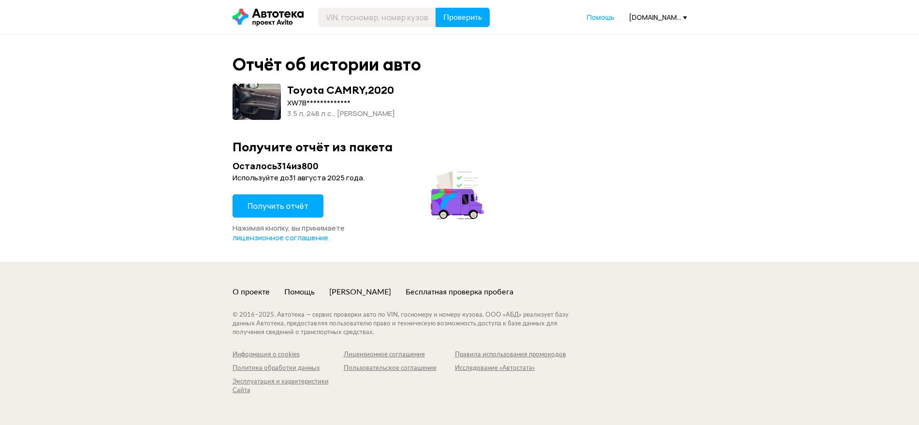
click at [290, 218] on div "Получить отчёт" at bounding box center [278, 208] width 91 height 29
click at [275, 202] on span "Получить отчёт" at bounding box center [278, 206] width 61 height 11
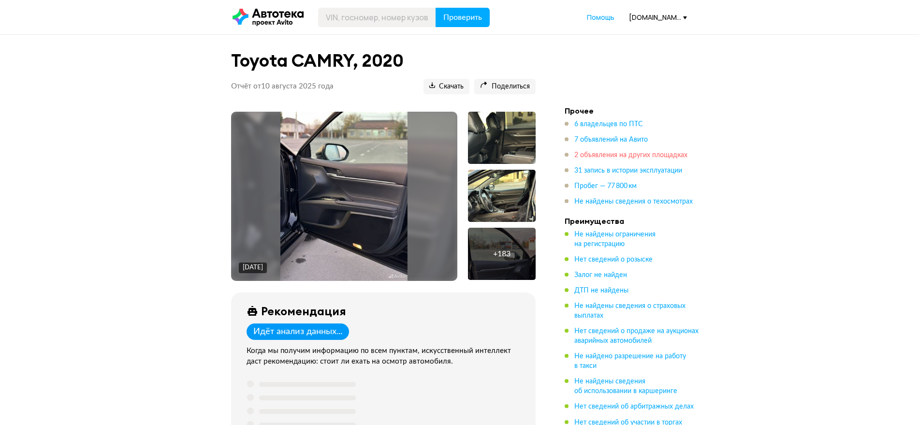
scroll to position [121, 0]
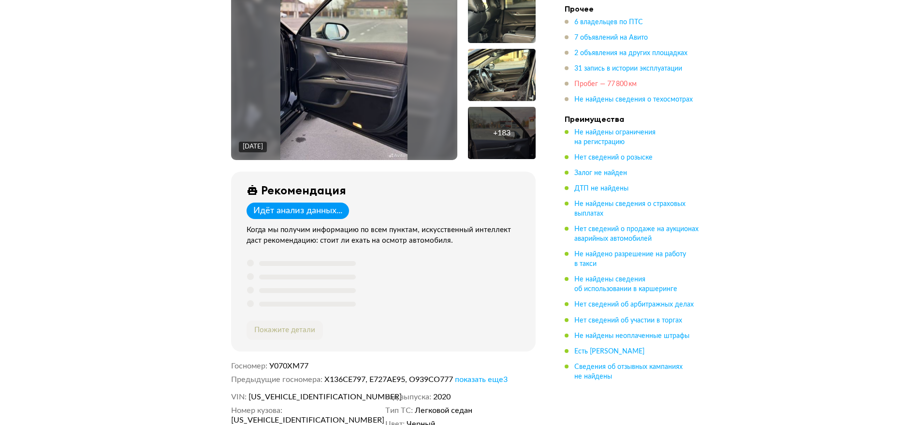
click at [607, 83] on span "Пробег — 77 800 км" at bounding box center [605, 84] width 62 height 7
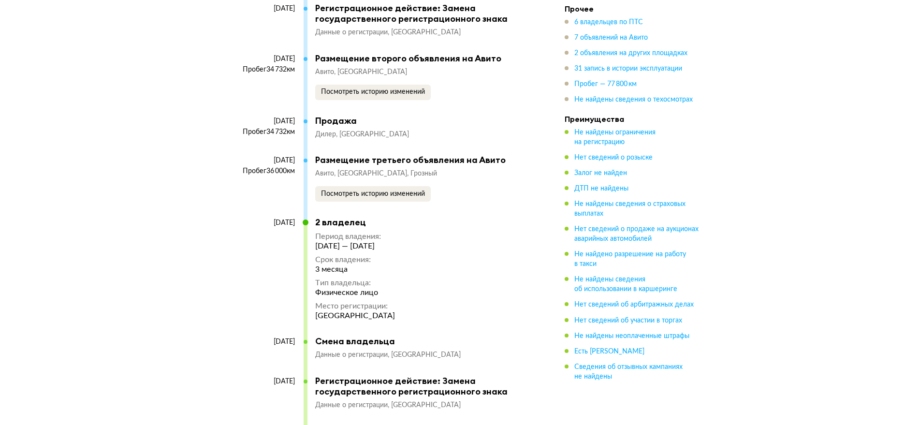
scroll to position [4596, 0]
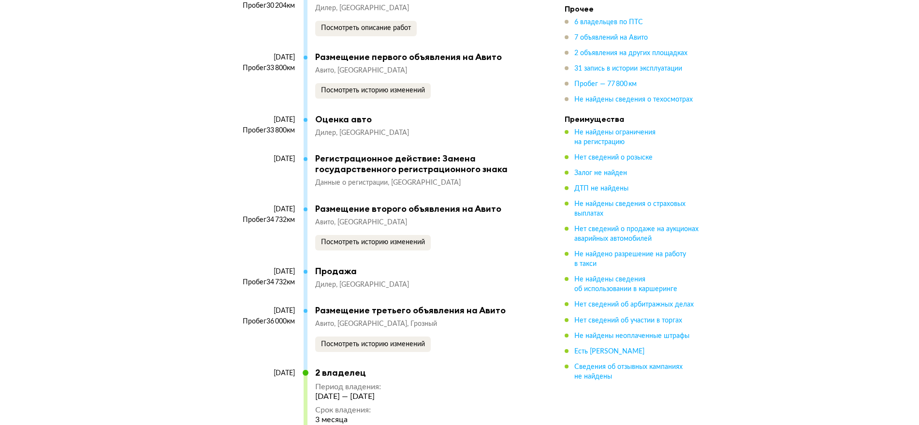
click at [600, 16] on li "Прочее 6 владельцев по ПТС 7 объявлений на Авито 2 объявления на других площадк…" at bounding box center [632, 54] width 135 height 101
click at [600, 26] on span "6 владельцев по ПТС" at bounding box center [608, 22] width 69 height 7
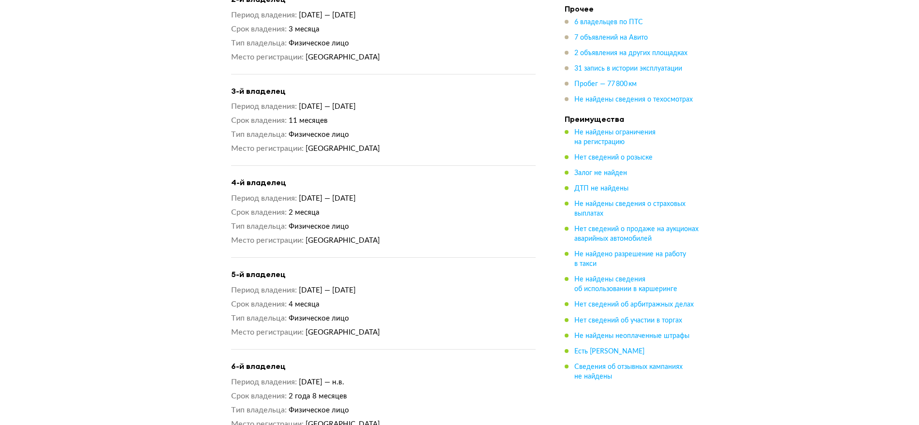
scroll to position [1021, 0]
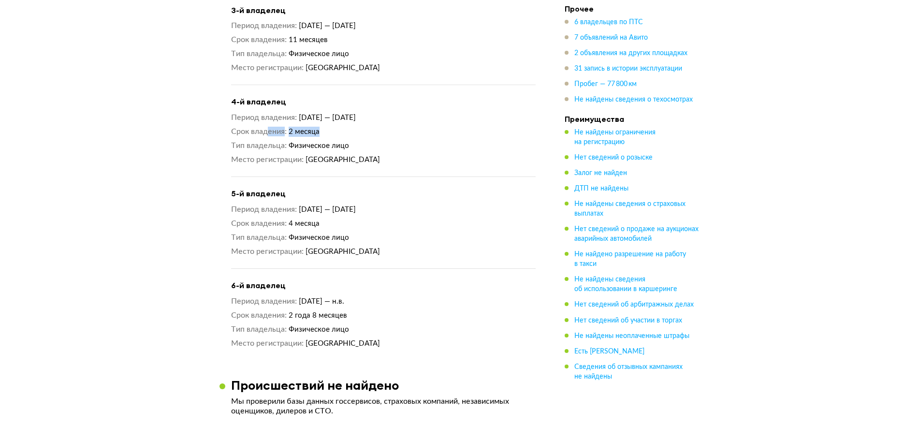
drag, startPoint x: 266, startPoint y: 134, endPoint x: 246, endPoint y: 139, distance: 20.9
click at [247, 137] on dl "Срок владения 2 месяца" at bounding box center [383, 132] width 305 height 10
drag, startPoint x: 292, startPoint y: 233, endPoint x: 271, endPoint y: 251, distance: 28.1
click at [239, 238] on div "Период владения [DATE] — [DATE] Срок владения 4 месяца Тип владельца Физическое…" at bounding box center [383, 230] width 305 height 52
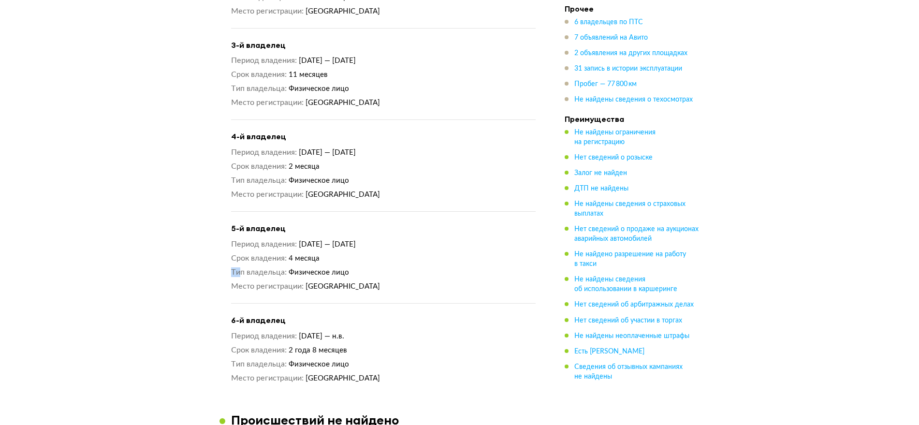
scroll to position [839, 0]
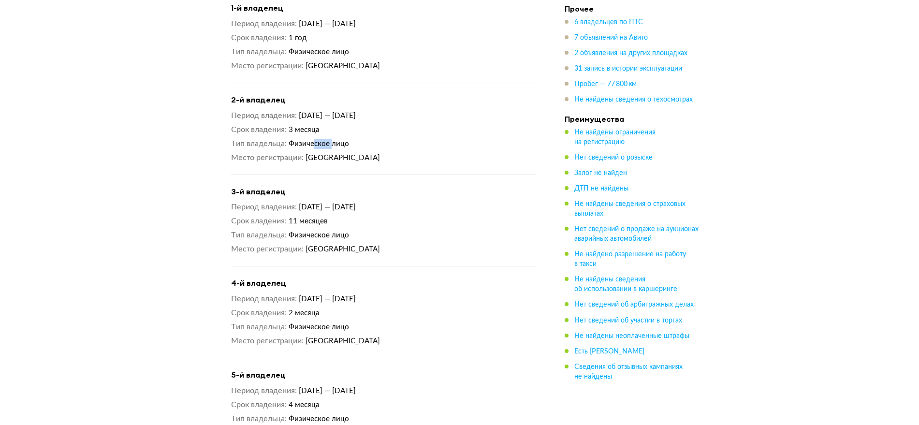
drag, startPoint x: 331, startPoint y: 151, endPoint x: 277, endPoint y: 141, distance: 54.1
click at [287, 147] on dl "Тип владельца Физическое лицо" at bounding box center [383, 144] width 305 height 10
drag, startPoint x: 319, startPoint y: 52, endPoint x: 266, endPoint y: 65, distance: 54.4
click at [268, 65] on div "Период владения [DATE] — [DATE] Срок владения 1 год Тип владельца Физическое ли…" at bounding box center [383, 45] width 305 height 52
drag, startPoint x: 349, startPoint y: 80, endPoint x: 307, endPoint y: 80, distance: 41.6
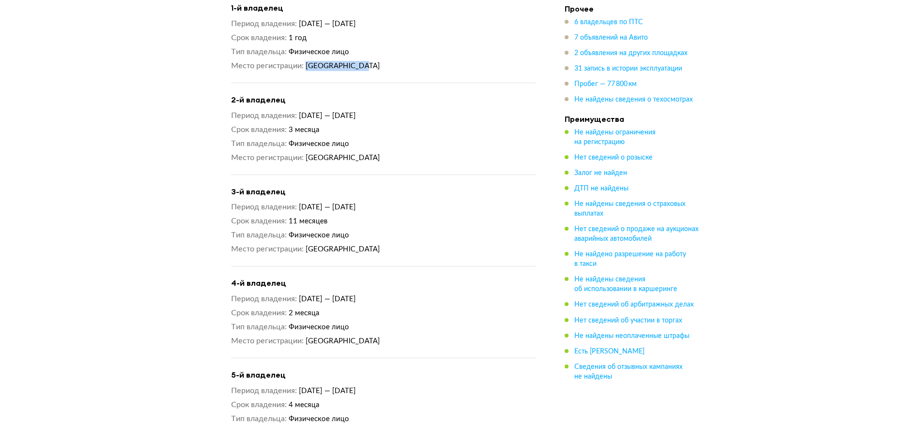
click at [303, 80] on div "1-й владелец Период владения [DATE] — [DATE] Срок владения 1 год Тип владельца …" at bounding box center [383, 43] width 305 height 80
drag, startPoint x: 350, startPoint y: 168, endPoint x: 308, endPoint y: 166, distance: 42.1
click at [295, 172] on div "2-й владелец Период владения [DATE] — [DATE] Срок владения 3 месяца Тип владель…" at bounding box center [383, 135] width 305 height 80
drag, startPoint x: 274, startPoint y: 140, endPoint x: 343, endPoint y: 152, distance: 70.2
click at [289, 138] on div "Период владения [DATE] — [DATE] Срок владения 3 месяца Тип владельца Физическое…" at bounding box center [383, 137] width 305 height 52
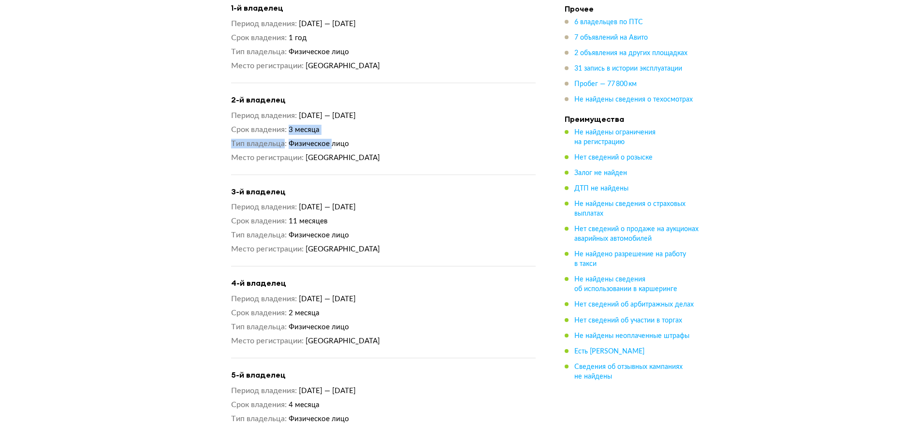
scroll to position [900, 0]
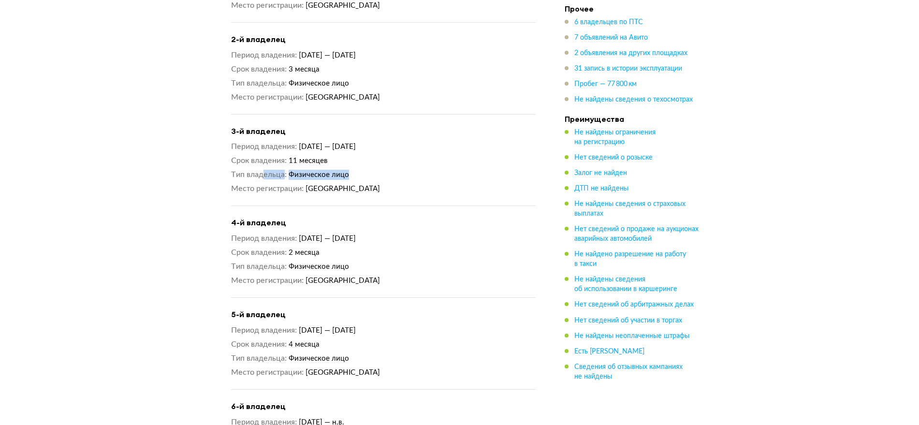
drag, startPoint x: 361, startPoint y: 174, endPoint x: 218, endPoint y: 184, distance: 143.5
drag, startPoint x: 361, startPoint y: 281, endPoint x: 267, endPoint y: 281, distance: 93.8
click at [261, 282] on dl "Место регистрации [GEOGRAPHIC_DATA]" at bounding box center [383, 281] width 305 height 10
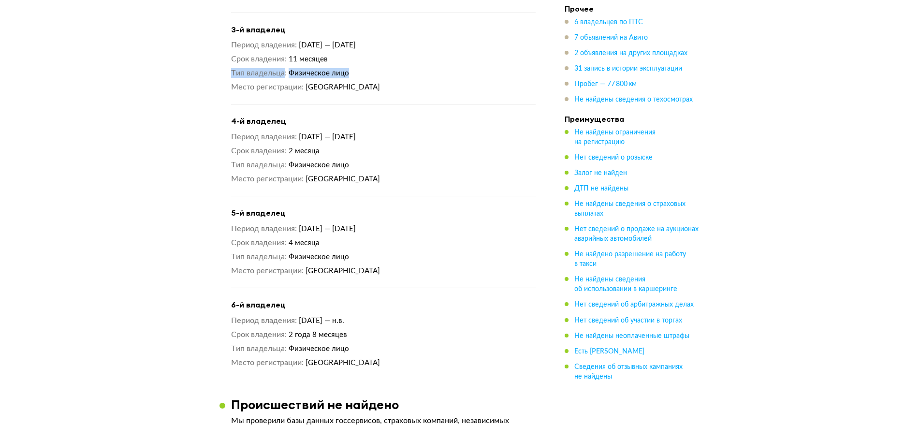
scroll to position [1021, 0]
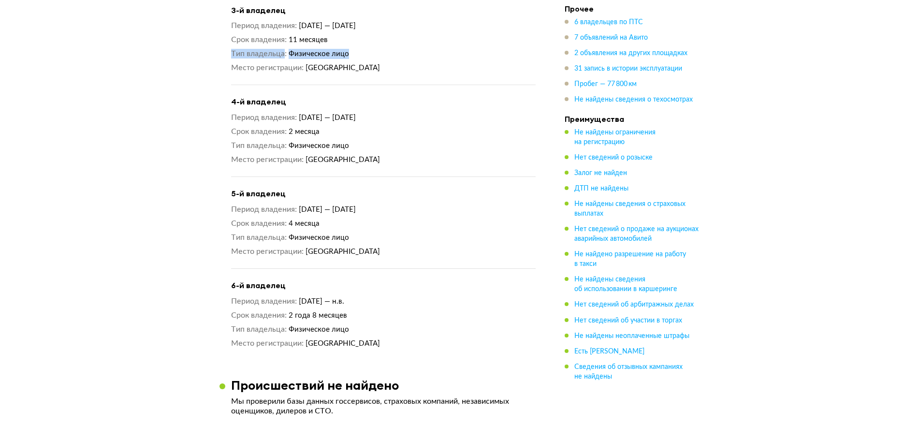
drag, startPoint x: 289, startPoint y: 339, endPoint x: 263, endPoint y: 340, distance: 25.6
click at [263, 340] on div "Период владения [DATE] — н.в. Срок владения 2 года 8 месяцев Тип владельца Физи…" at bounding box center [383, 322] width 305 height 52
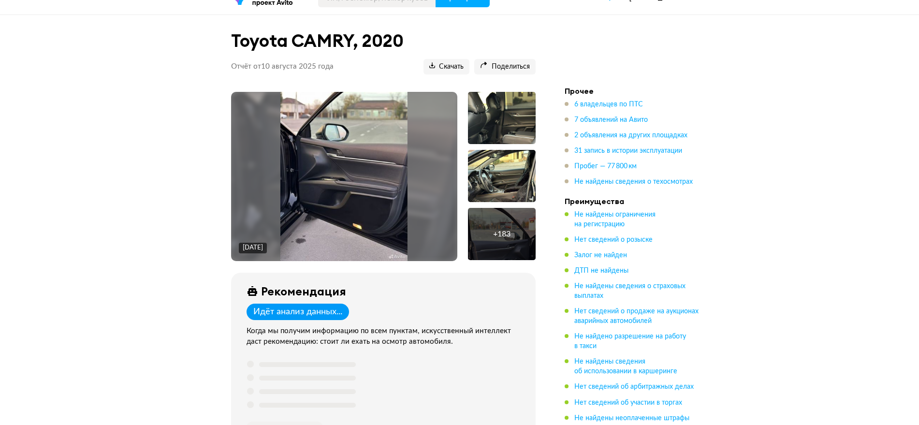
scroll to position [0, 0]
